Goal: Information Seeking & Learning: Learn about a topic

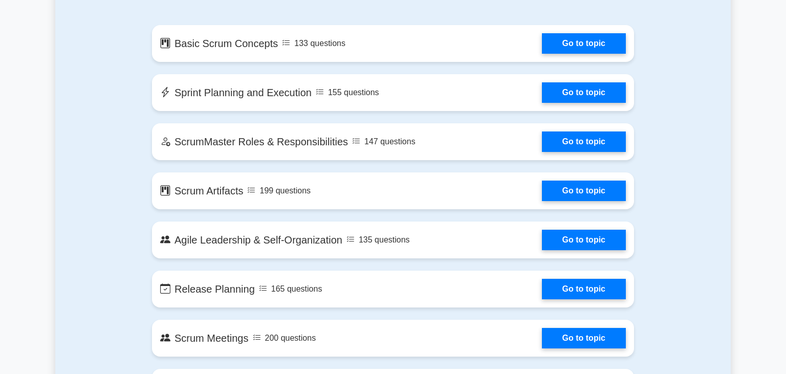
scroll to position [585, 0]
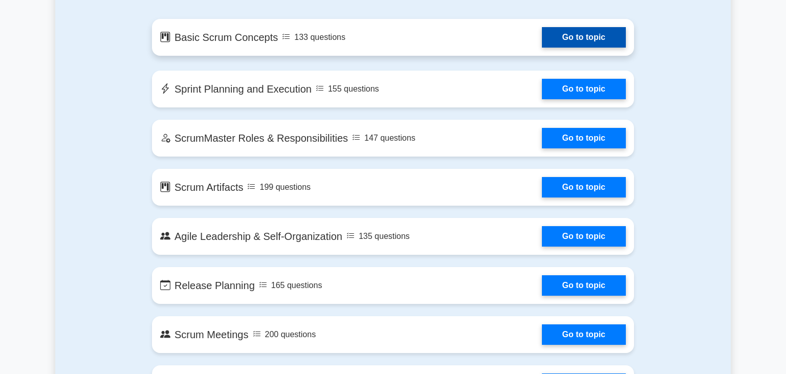
click at [607, 28] on link "Go to topic" at bounding box center [584, 37] width 84 height 20
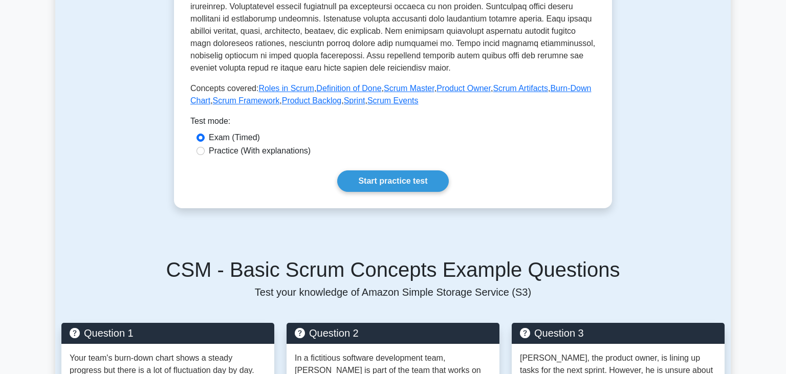
scroll to position [355, 0]
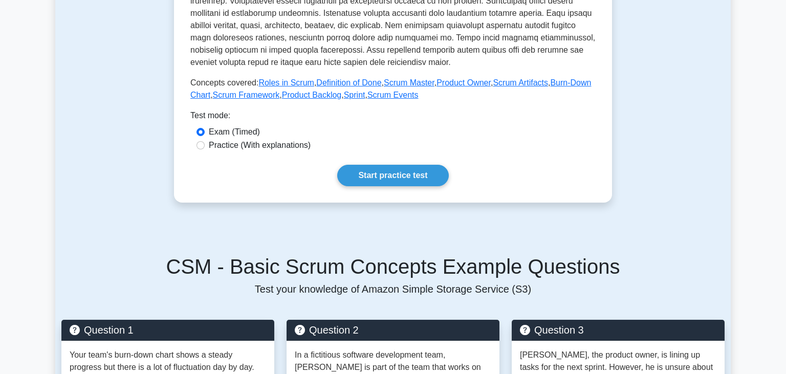
click at [298, 148] on label "Practice (With explanations)" at bounding box center [260, 145] width 102 height 12
click at [205, 148] on input "Practice (With explanations)" at bounding box center [201, 145] width 8 height 8
radio input "true"
click at [402, 174] on link "Start practice test" at bounding box center [392, 175] width 111 height 21
